Goal: Transaction & Acquisition: Book appointment/travel/reservation

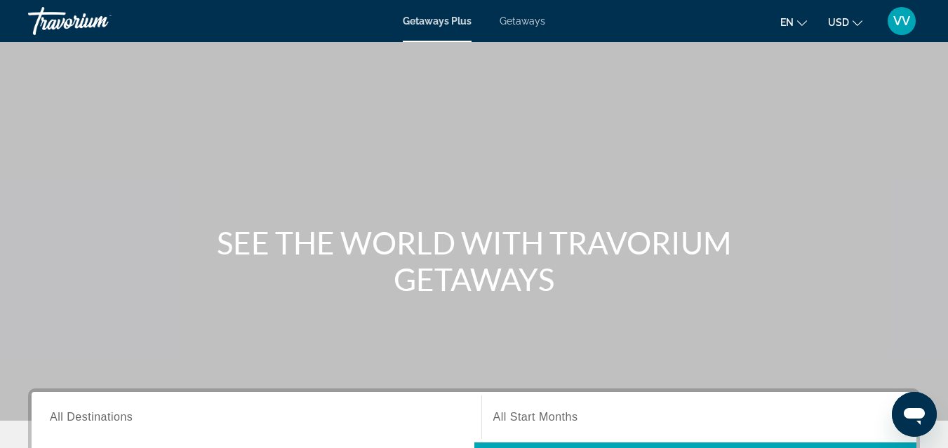
click at [525, 18] on span "Getaways" at bounding box center [522, 20] width 46 height 11
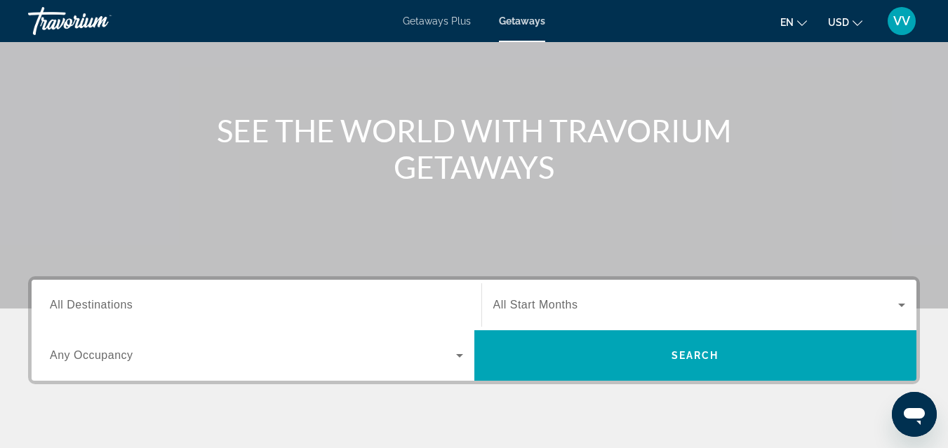
scroll to position [140, 0]
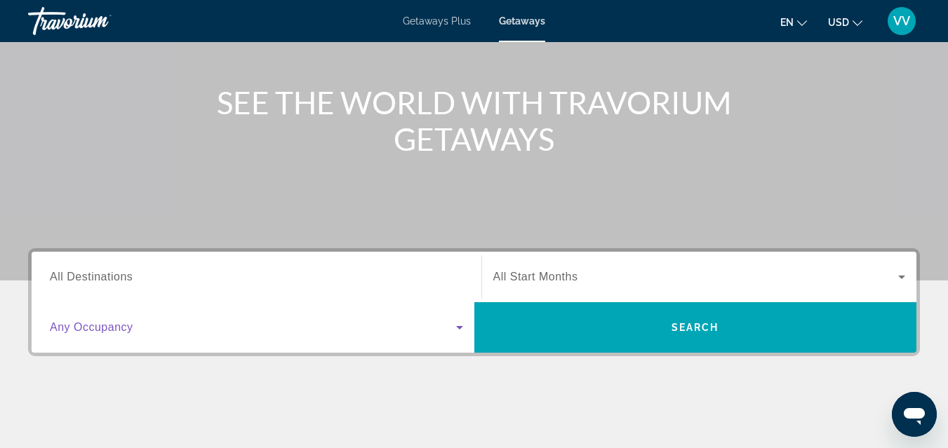
click at [459, 332] on icon "Search widget" at bounding box center [459, 327] width 17 height 17
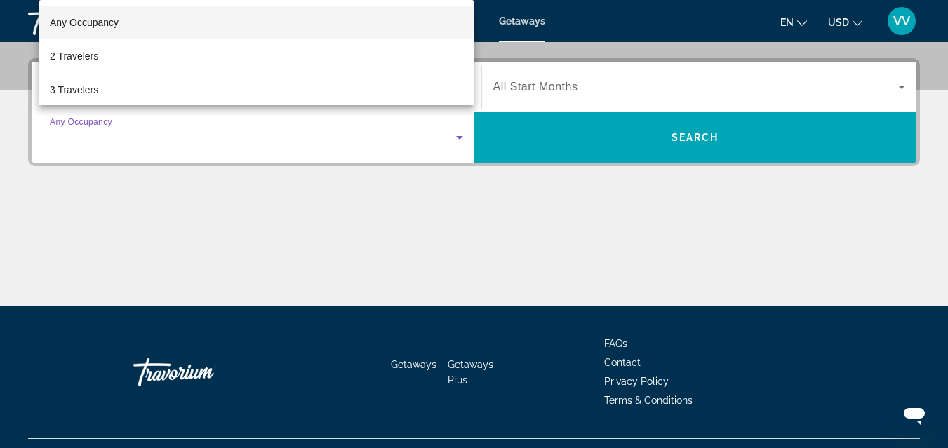
scroll to position [343, 0]
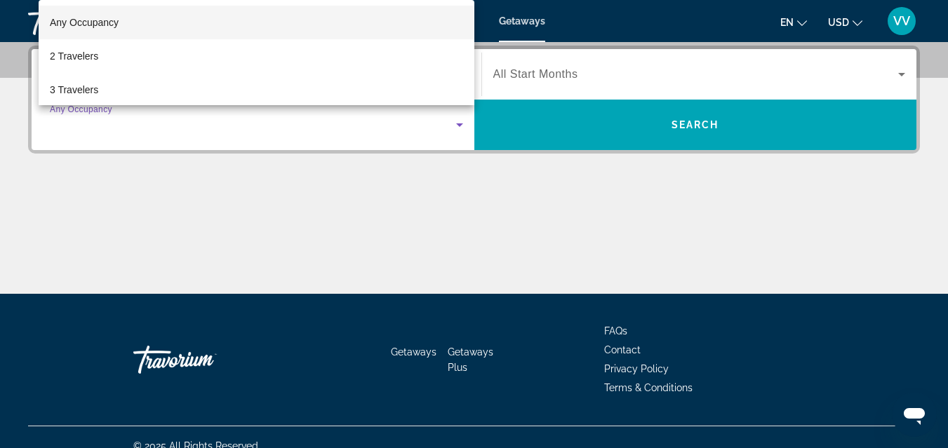
click at [463, 258] on div at bounding box center [474, 224] width 948 height 448
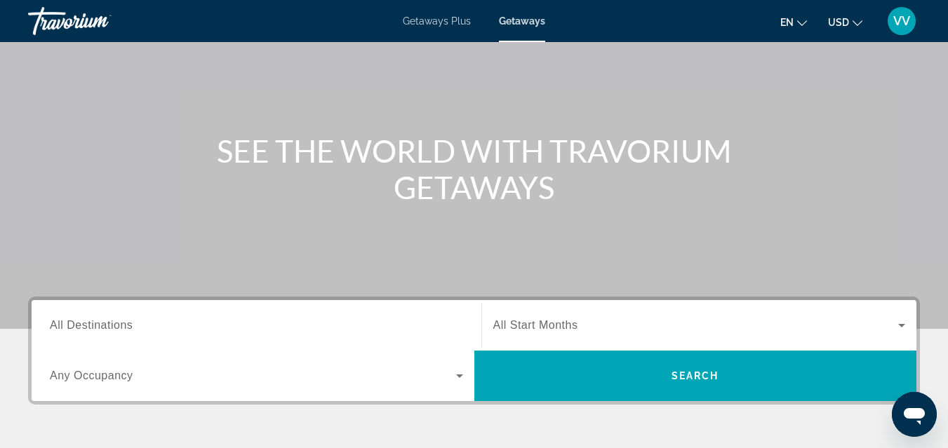
scroll to position [90, 0]
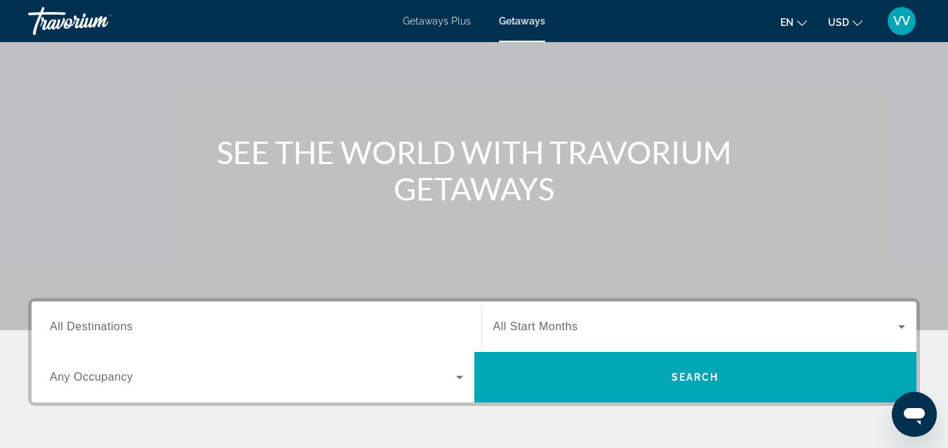
click at [102, 330] on span "All Destinations" at bounding box center [91, 327] width 83 height 12
click at [102, 330] on input "Destination All Destinations" at bounding box center [256, 327] width 413 height 17
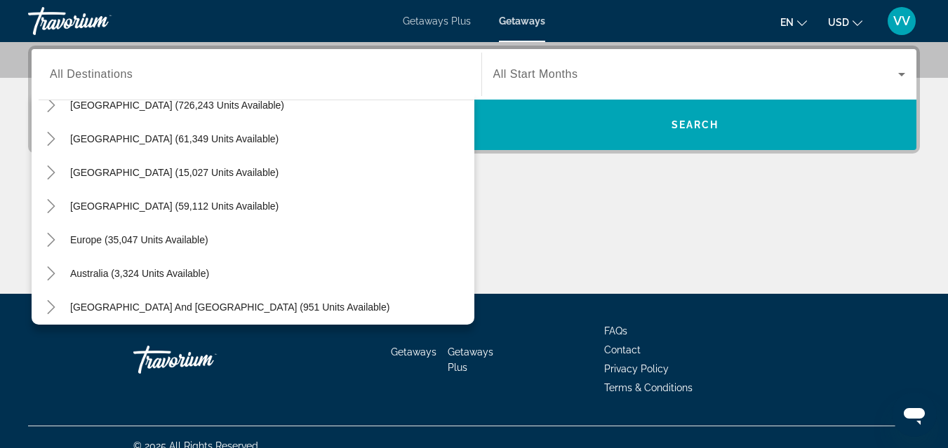
scroll to position [0, 0]
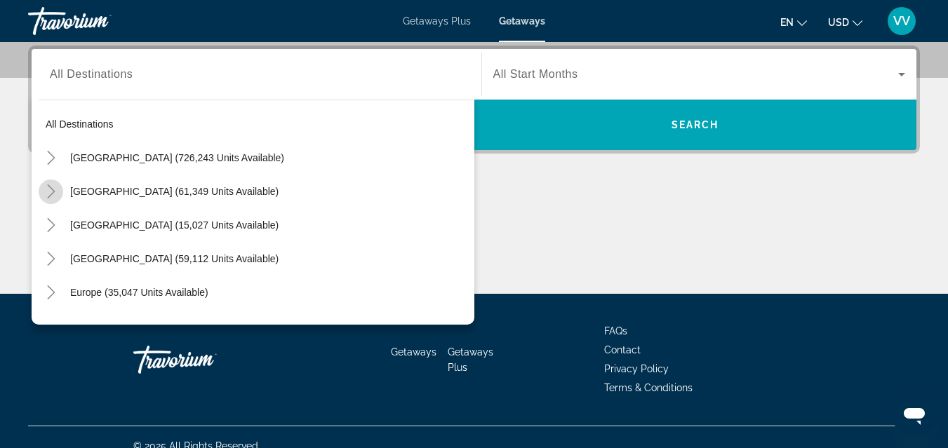
click at [53, 188] on icon "Toggle Mexico (61,349 units available)" at bounding box center [51, 191] width 14 height 14
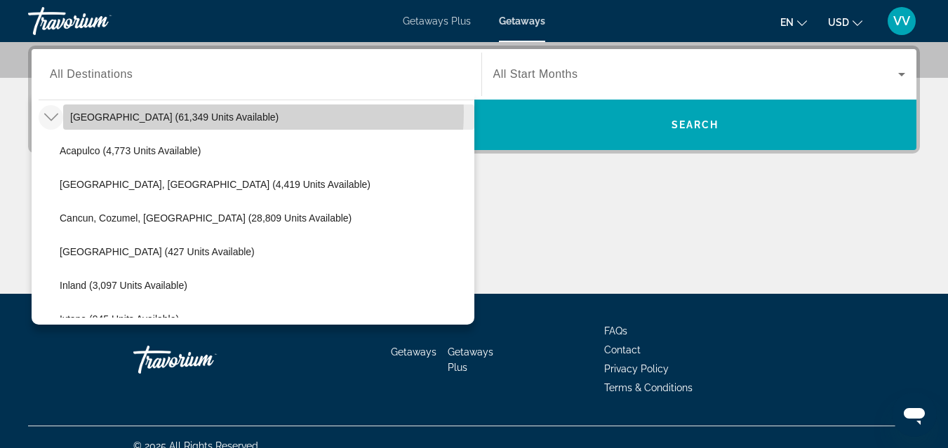
click at [219, 112] on span "Search widget" at bounding box center [268, 117] width 411 height 34
type input "**********"
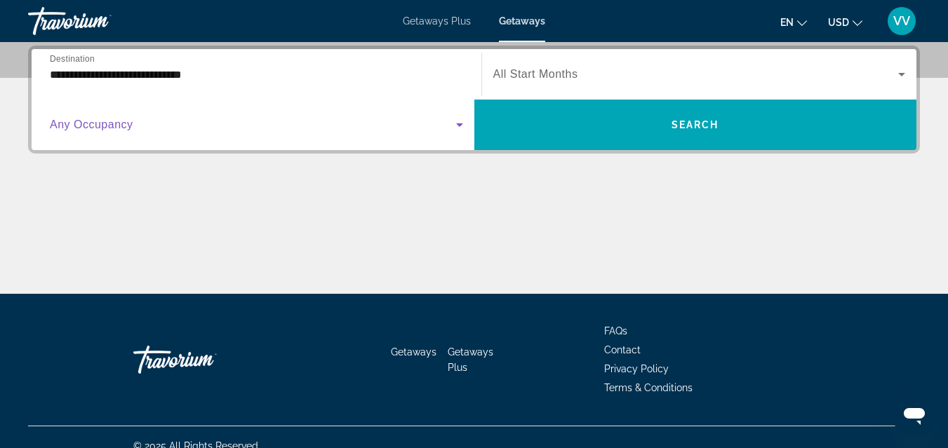
click at [460, 127] on icon "Search widget" at bounding box center [459, 124] width 17 height 17
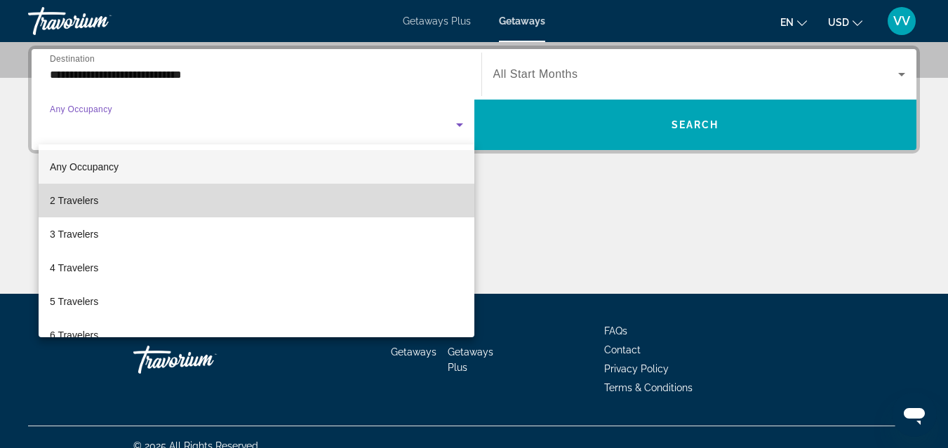
click at [352, 191] on mat-option "2 Travelers" at bounding box center [257, 201] width 436 height 34
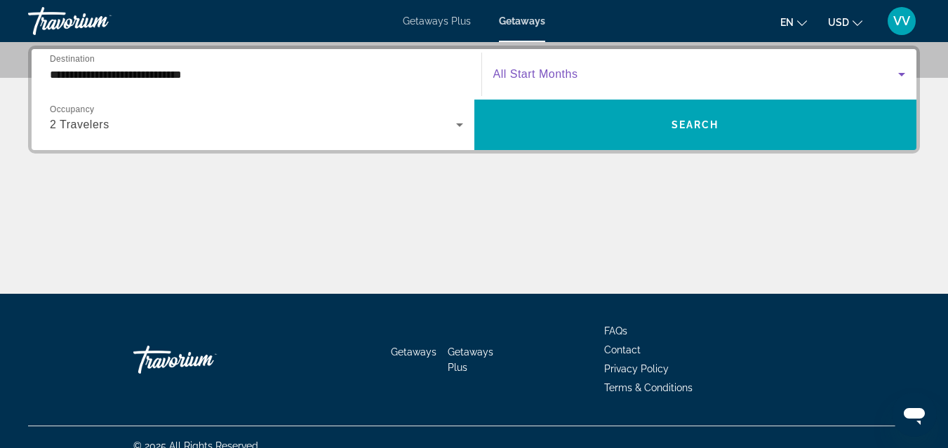
click at [897, 74] on icon "Search widget" at bounding box center [901, 74] width 17 height 17
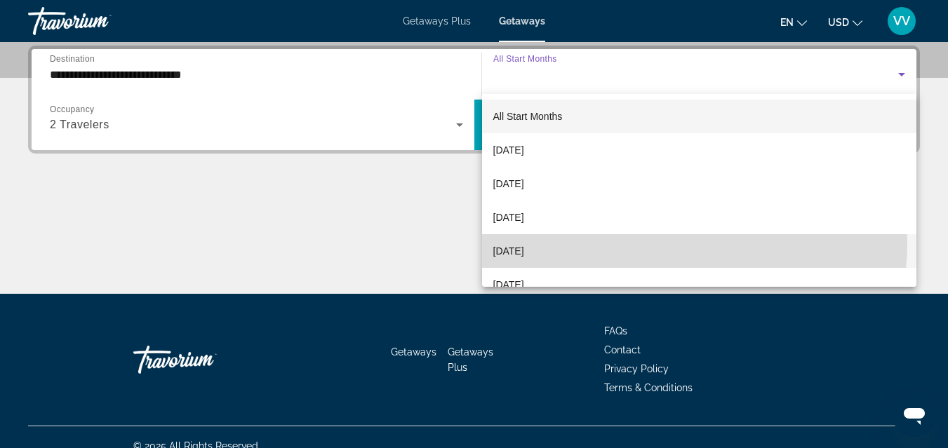
click at [655, 243] on mat-option "[DATE]" at bounding box center [699, 251] width 435 height 34
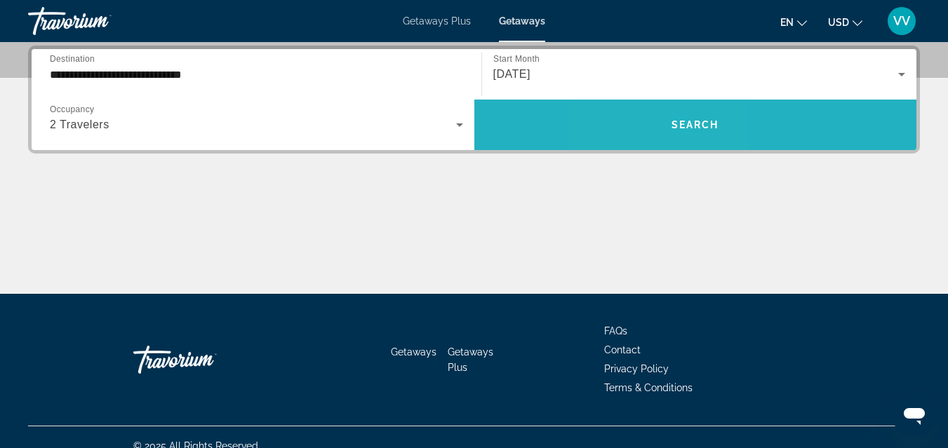
click at [654, 124] on span "Search widget" at bounding box center [695, 125] width 443 height 34
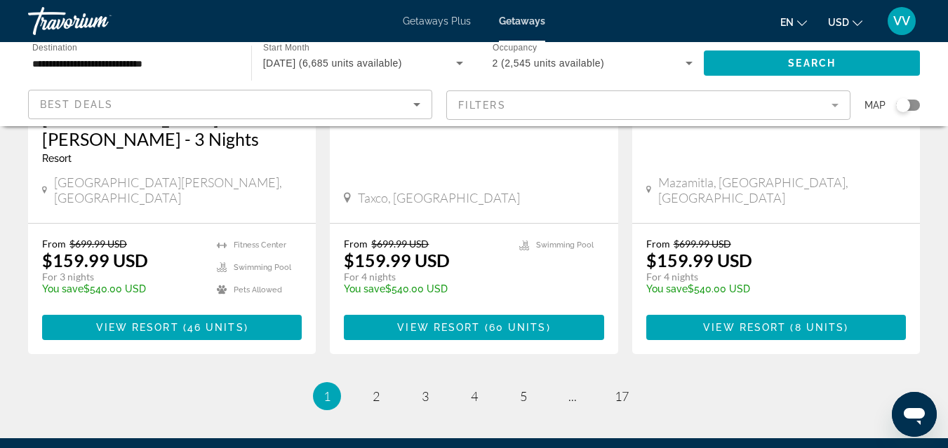
scroll to position [1927, 0]
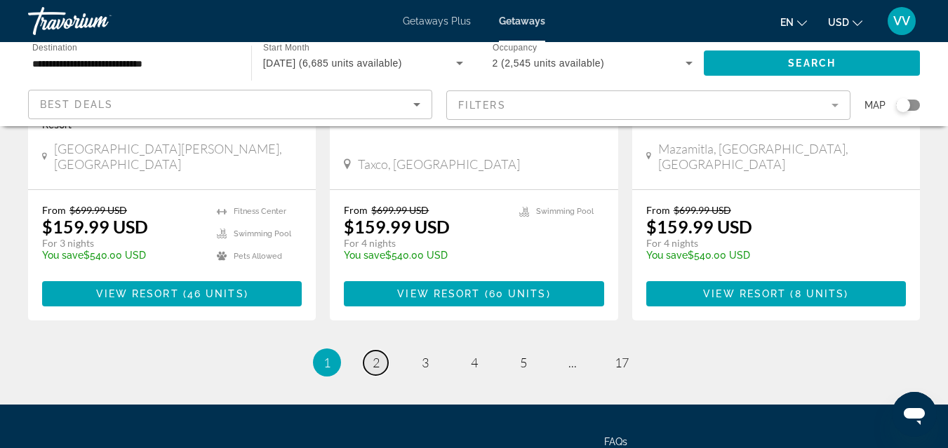
click at [372, 355] on span "2" at bounding box center [375, 362] width 7 height 15
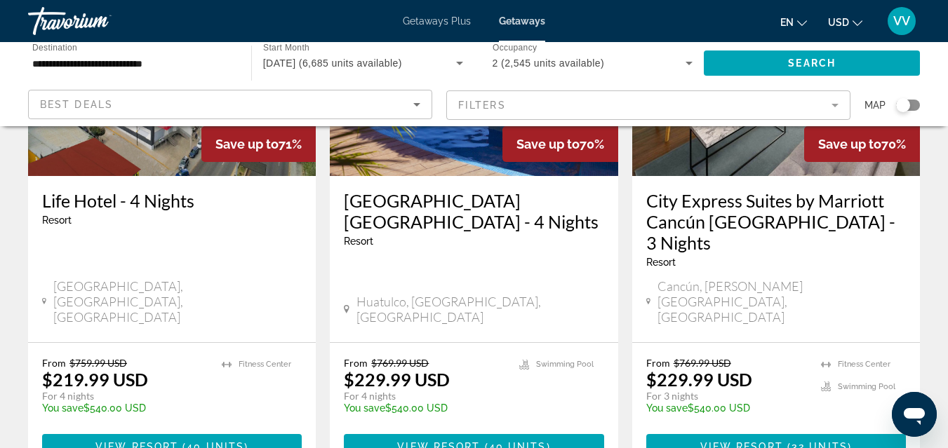
scroll to position [1796, 0]
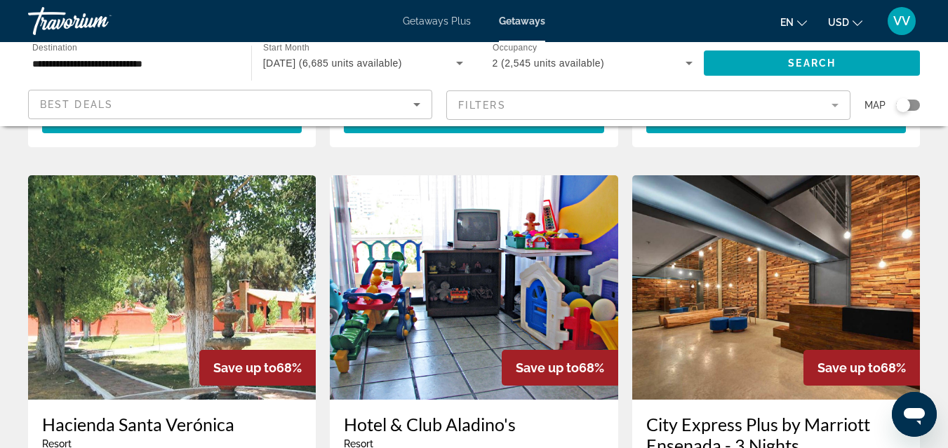
scroll to position [1038, 0]
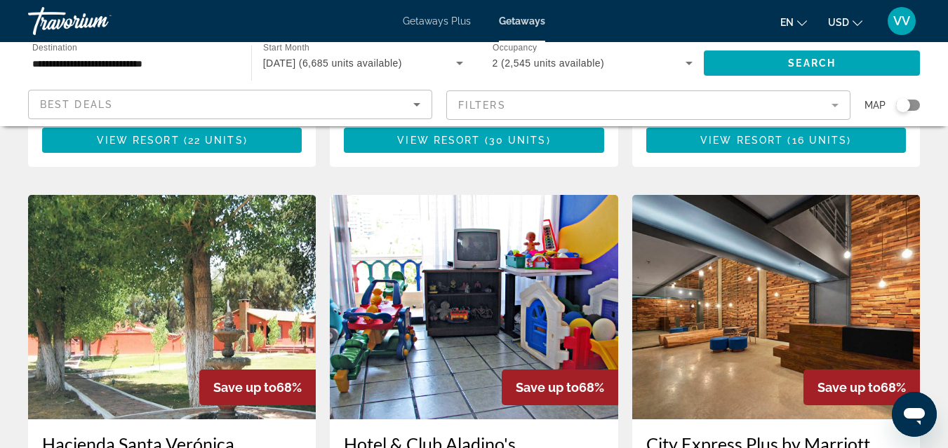
click at [426, 248] on img "Main content" at bounding box center [474, 307] width 288 height 224
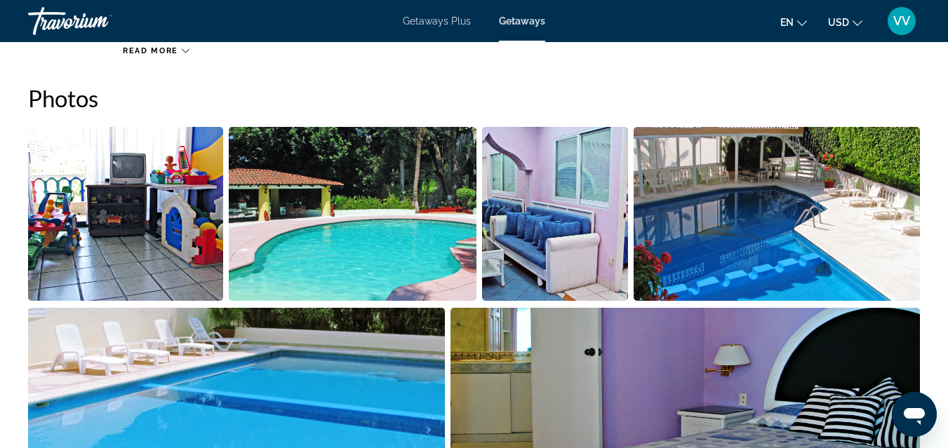
scroll to position [870, 0]
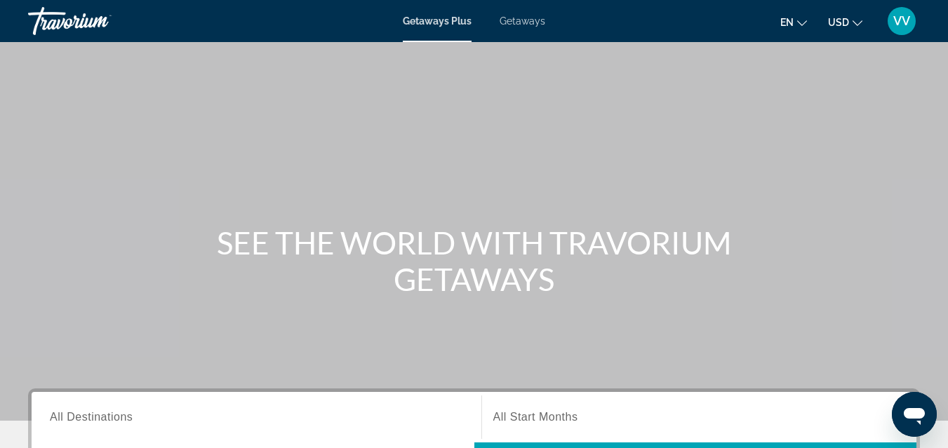
click at [114, 419] on span "All Destinations" at bounding box center [91, 417] width 83 height 12
click at [114, 419] on input "Destination All Destinations" at bounding box center [256, 418] width 413 height 17
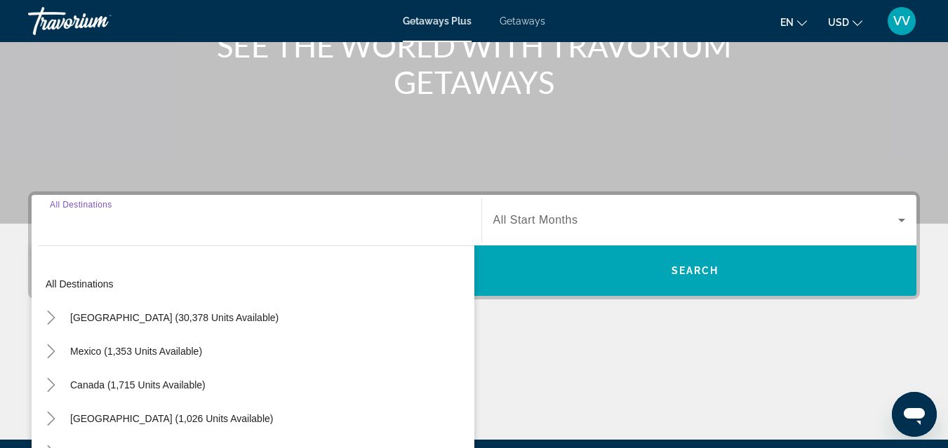
scroll to position [343, 0]
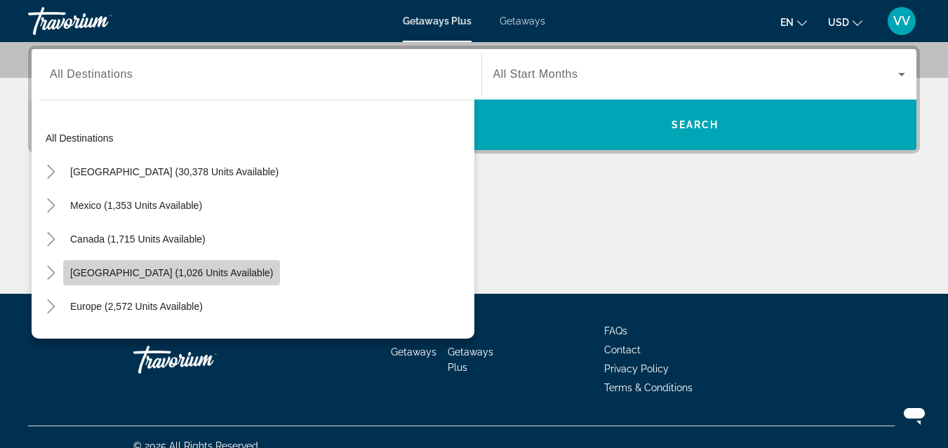
click at [110, 267] on span "Caribbean & Atlantic Islands (1,026 units available)" at bounding box center [171, 272] width 203 height 11
type input "**********"
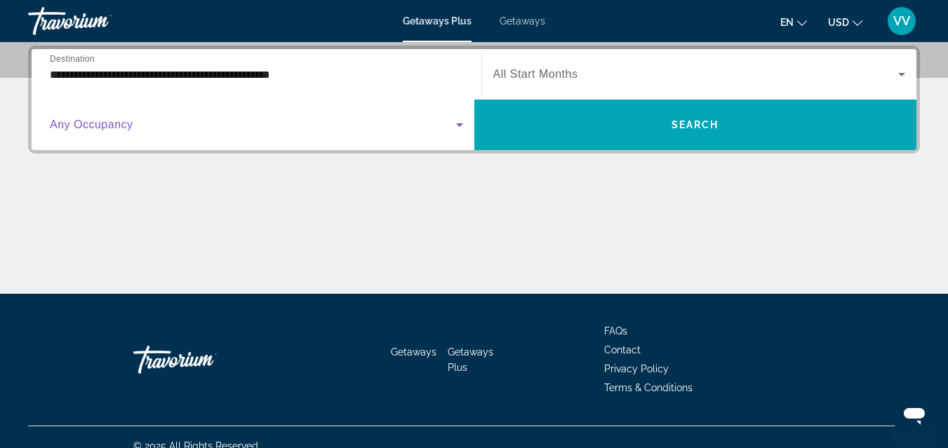
click at [461, 123] on icon "Search widget" at bounding box center [459, 124] width 17 height 17
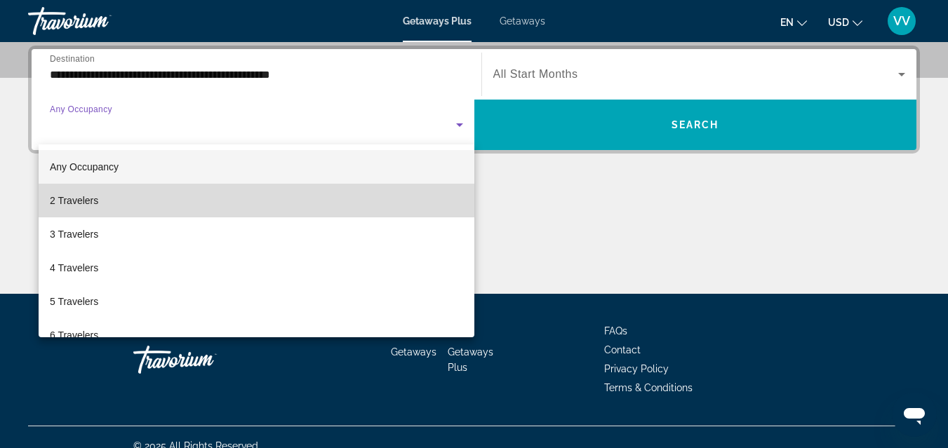
click at [313, 199] on mat-option "2 Travelers" at bounding box center [257, 201] width 436 height 34
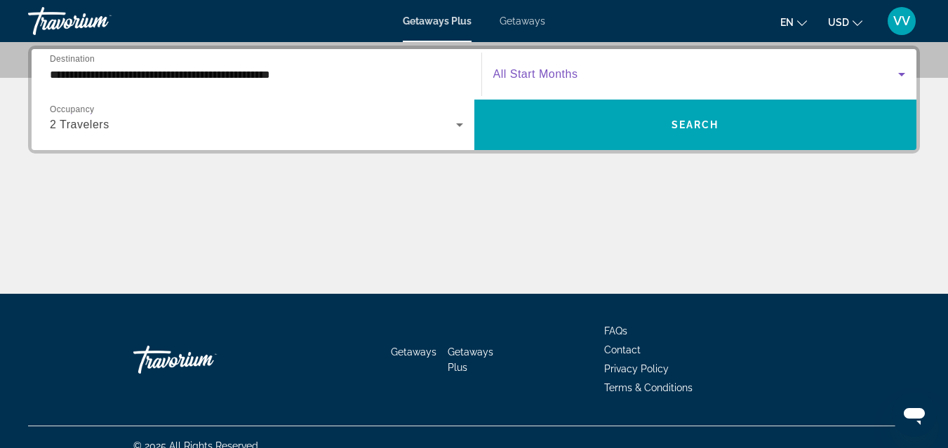
click at [899, 74] on icon "Search widget" at bounding box center [901, 75] width 7 height 4
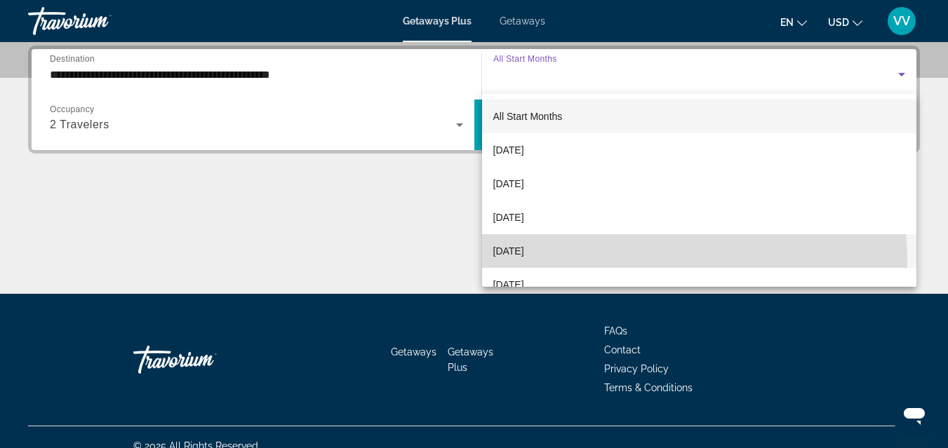
click at [660, 259] on mat-option "[DATE]" at bounding box center [699, 251] width 435 height 34
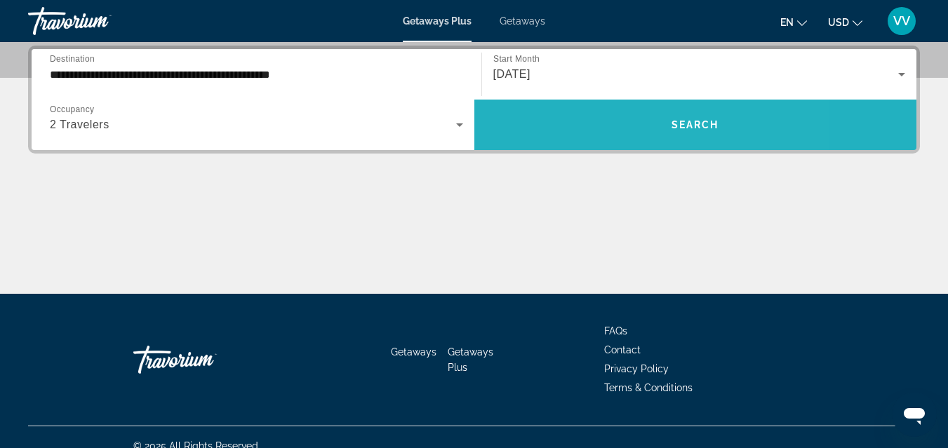
click at [703, 133] on span "Search widget" at bounding box center [695, 125] width 443 height 34
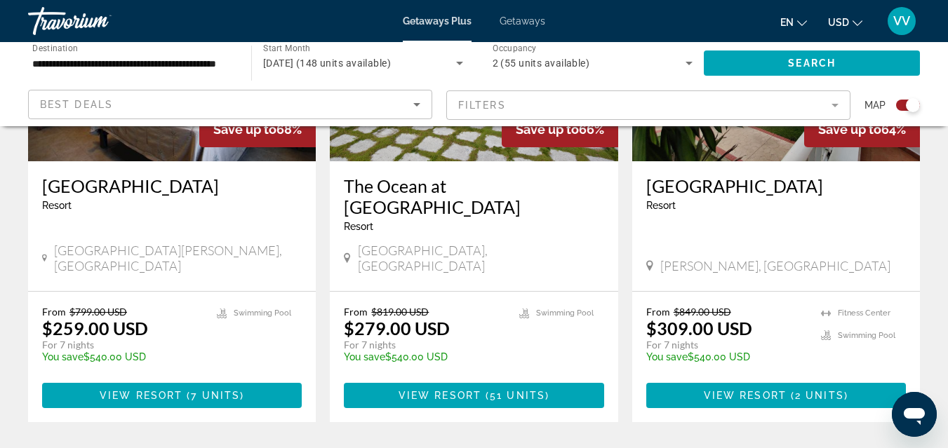
scroll to position [645, 0]
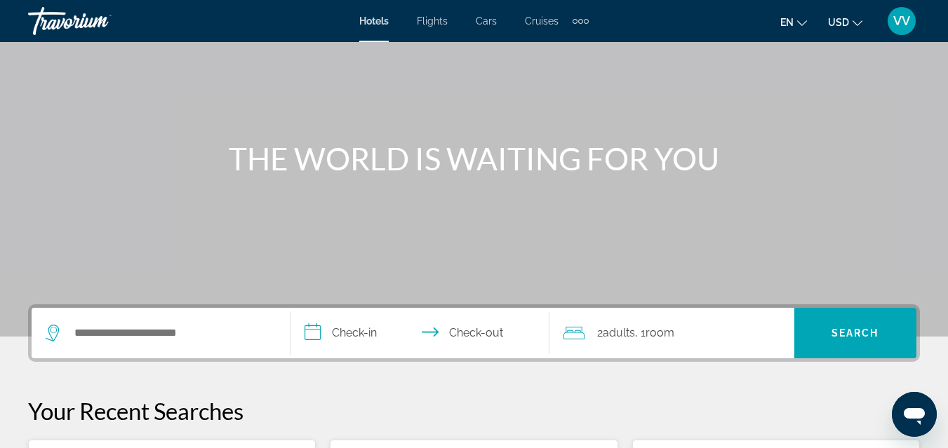
scroll to position [112, 0]
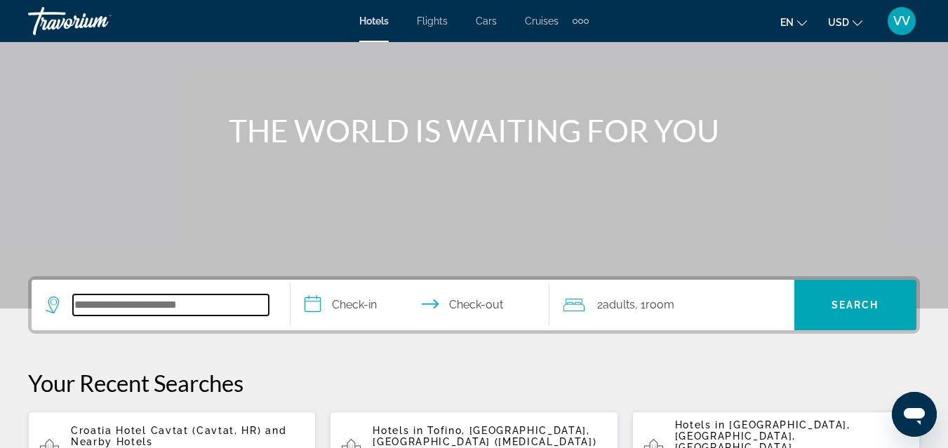
click at [128, 308] on input "Search widget" at bounding box center [171, 305] width 196 height 21
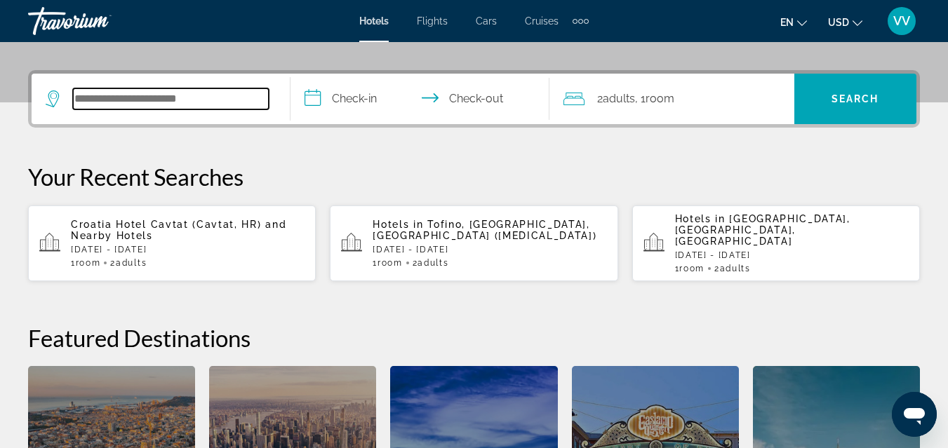
scroll to position [343, 0]
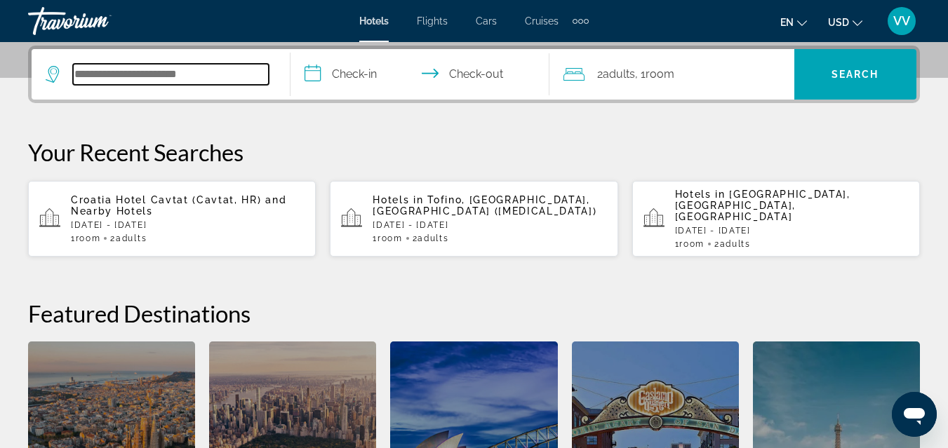
click at [167, 73] on input "Search widget" at bounding box center [171, 74] width 196 height 21
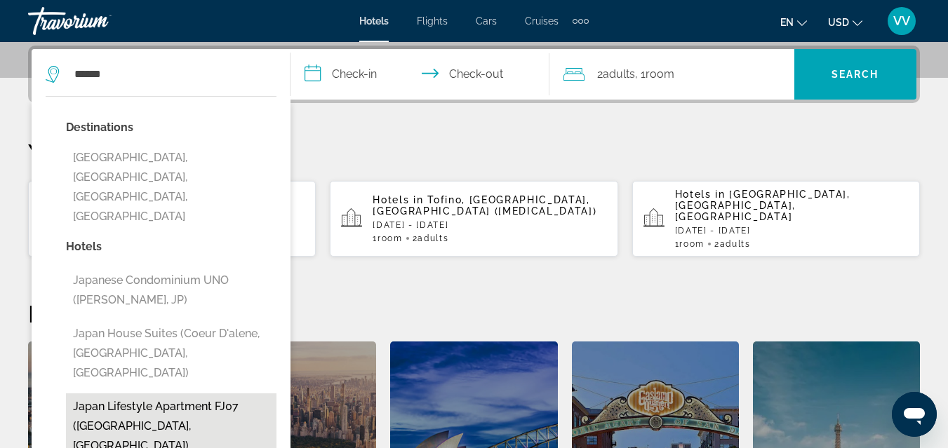
click at [137, 394] on button "Japan Lifestyle Apartment FJ07 (Tokyo, JP)" at bounding box center [171, 427] width 210 height 66
type input "**********"
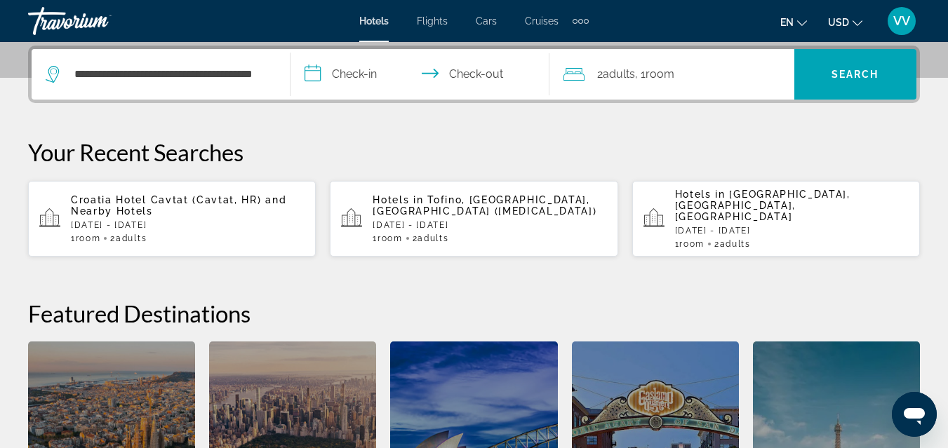
click at [367, 76] on input "**********" at bounding box center [422, 76] width 264 height 55
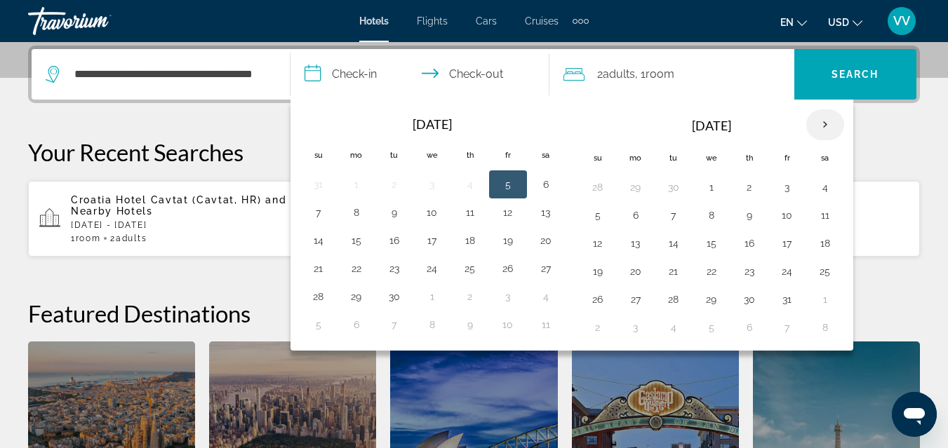
click at [825, 126] on th "Next month" at bounding box center [825, 124] width 38 height 31
click at [598, 212] on button "1" at bounding box center [597, 216] width 22 height 20
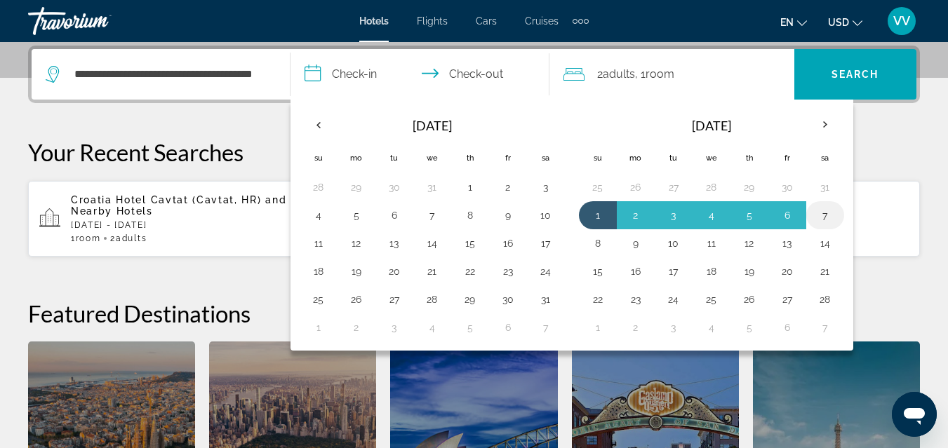
click at [825, 210] on button "7" at bounding box center [825, 216] width 22 height 20
type input "**********"
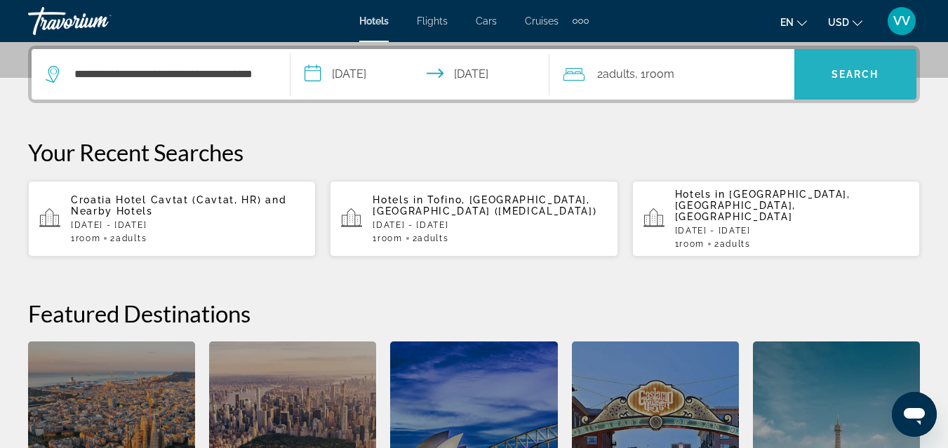
click at [859, 77] on span "Search" at bounding box center [855, 74] width 48 height 11
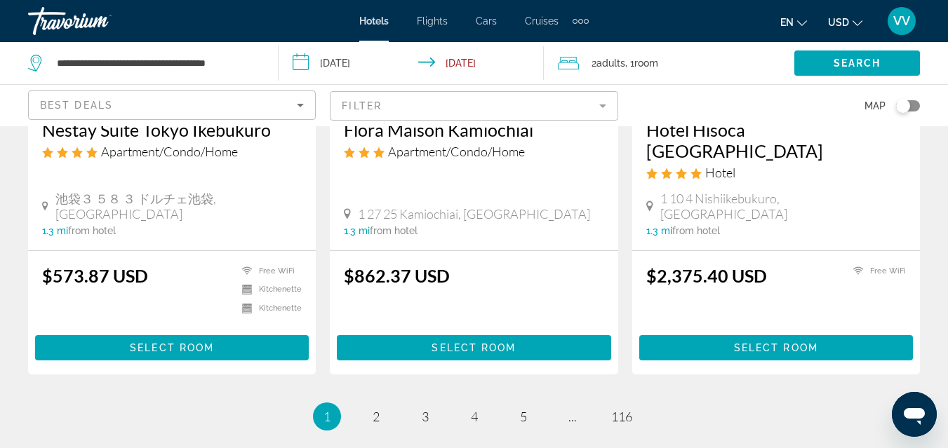
scroll to position [1947, 0]
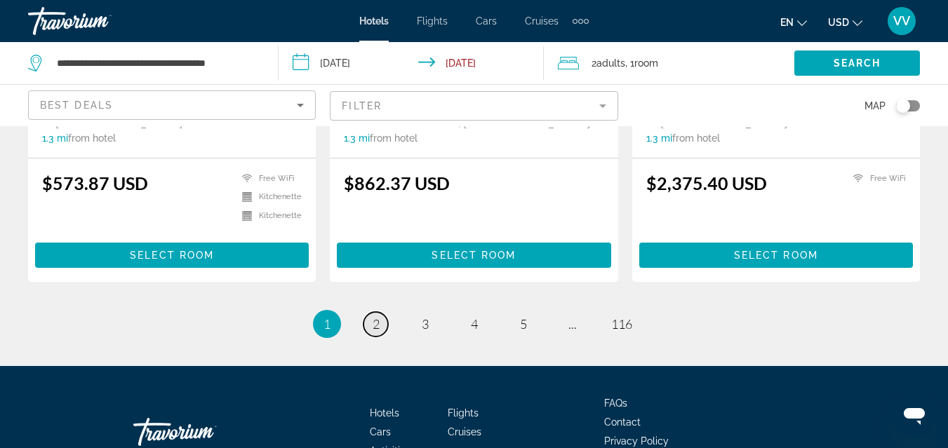
click at [375, 316] on span "2" at bounding box center [375, 323] width 7 height 15
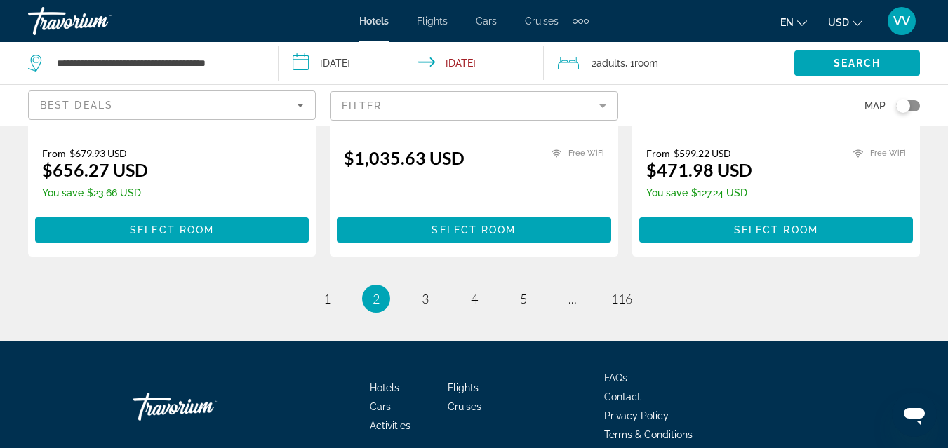
scroll to position [2020, 0]
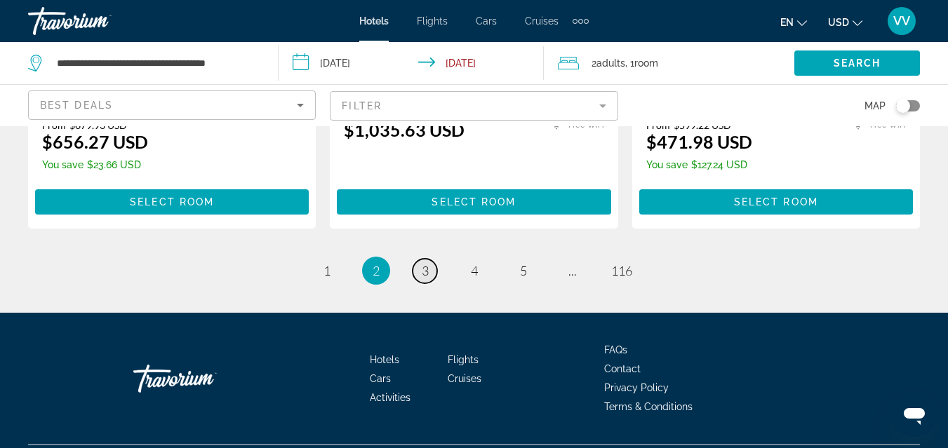
click at [426, 263] on span "3" at bounding box center [425, 270] width 7 height 15
